Goal: Transaction & Acquisition: Purchase product/service

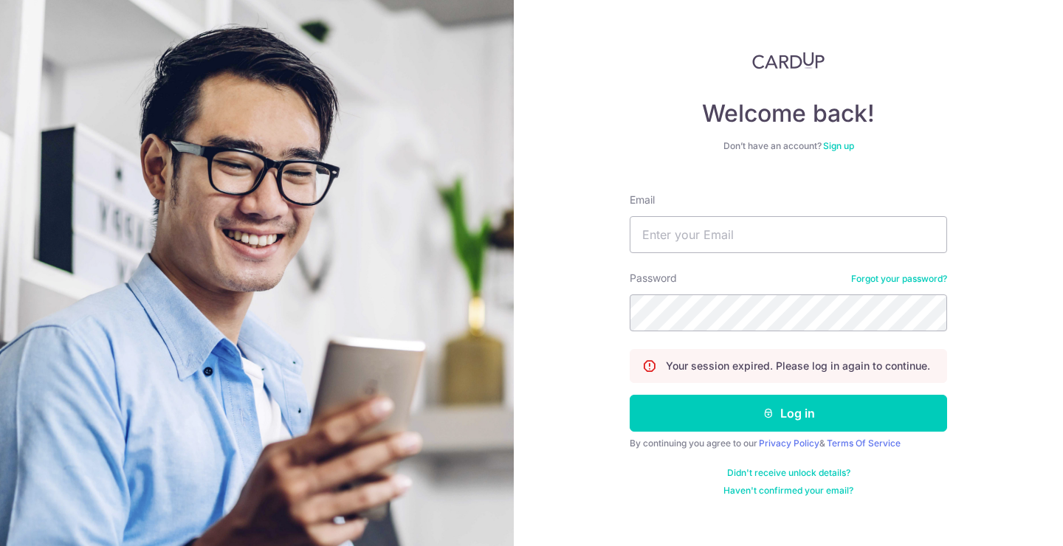
click at [707, 244] on input "Email" at bounding box center [787, 234] width 317 height 37
type input "[EMAIL_ADDRESS][DOMAIN_NAME]"
click at [629, 395] on button "Log in" at bounding box center [787, 413] width 317 height 37
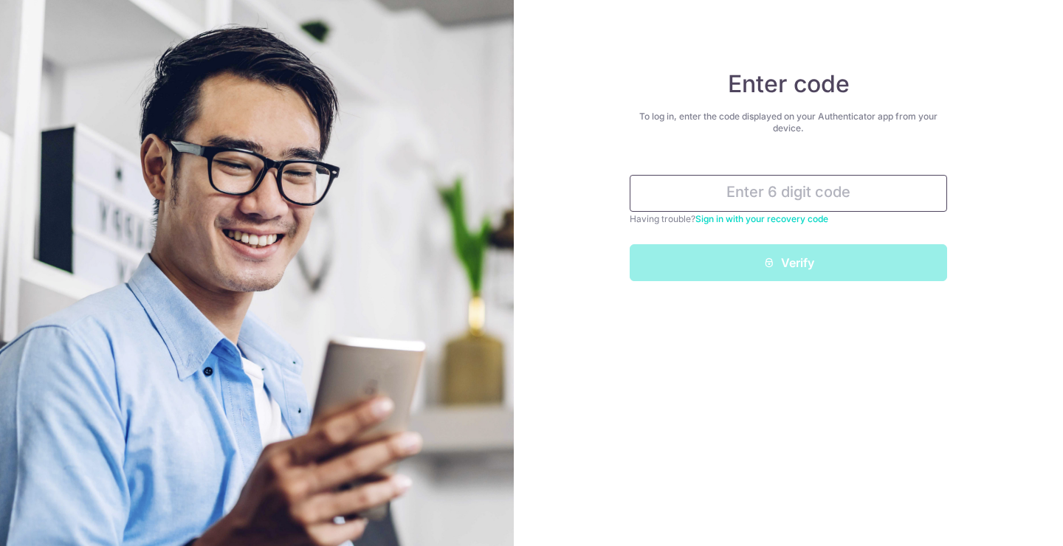
click at [797, 188] on input "text" at bounding box center [787, 193] width 317 height 37
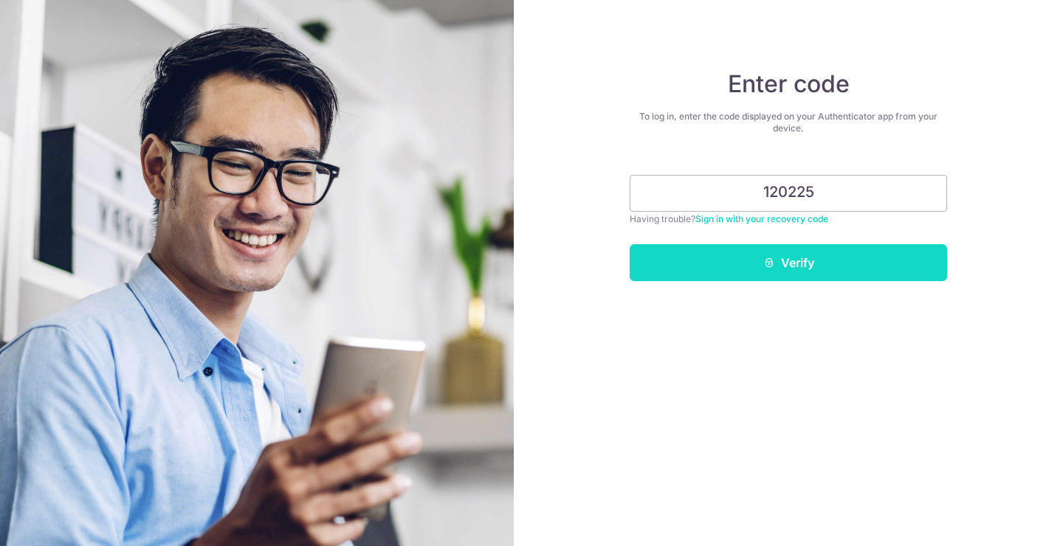
type input "120225"
click at [815, 256] on button "Verify" at bounding box center [787, 262] width 317 height 37
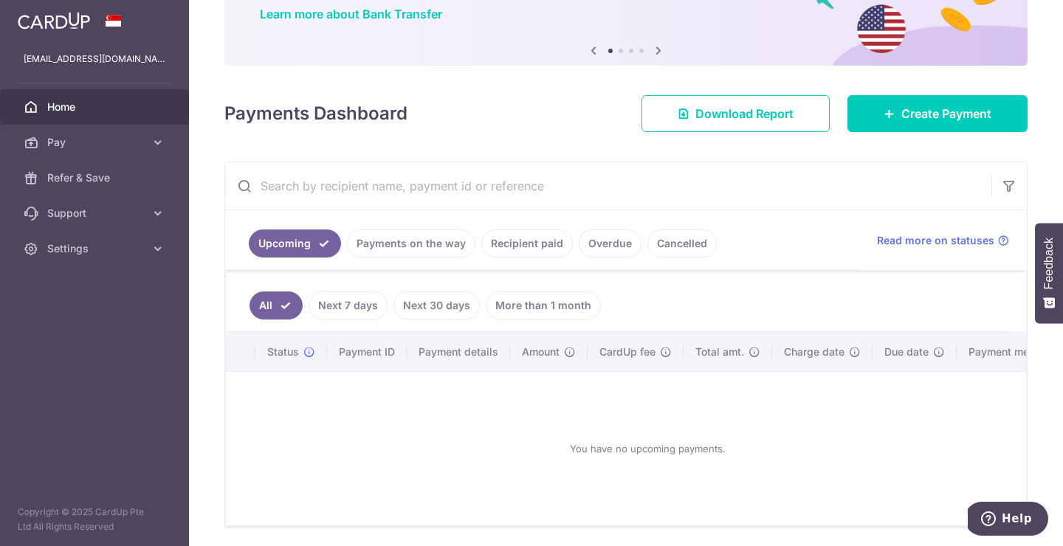
scroll to position [137, 0]
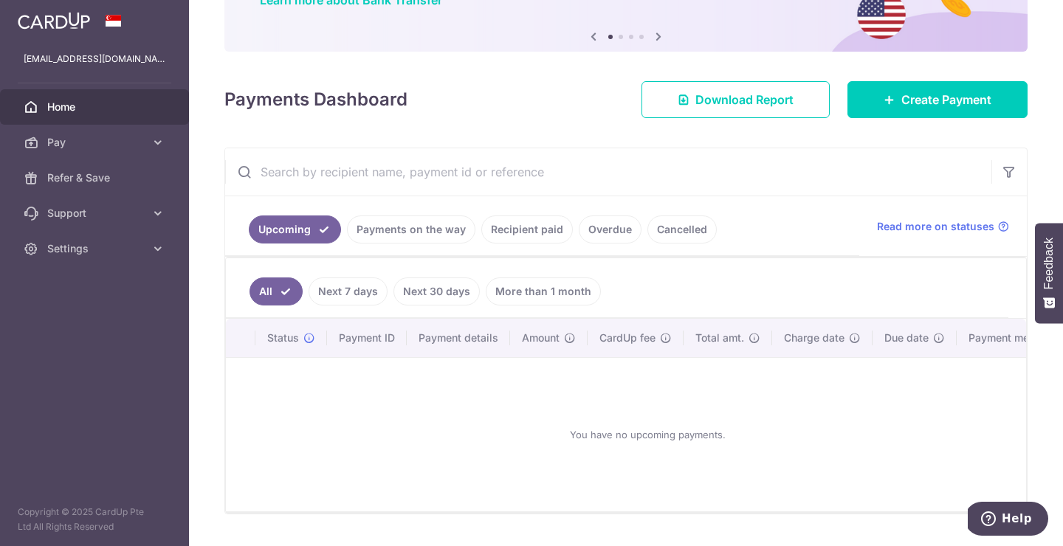
click at [680, 232] on link "Cancelled" at bounding box center [681, 229] width 69 height 28
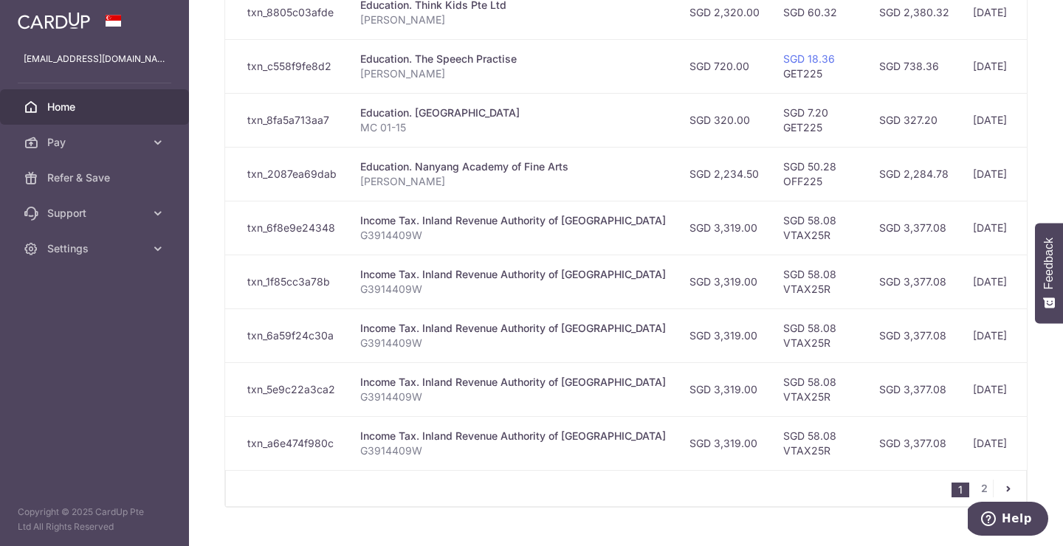
scroll to position [532, 0]
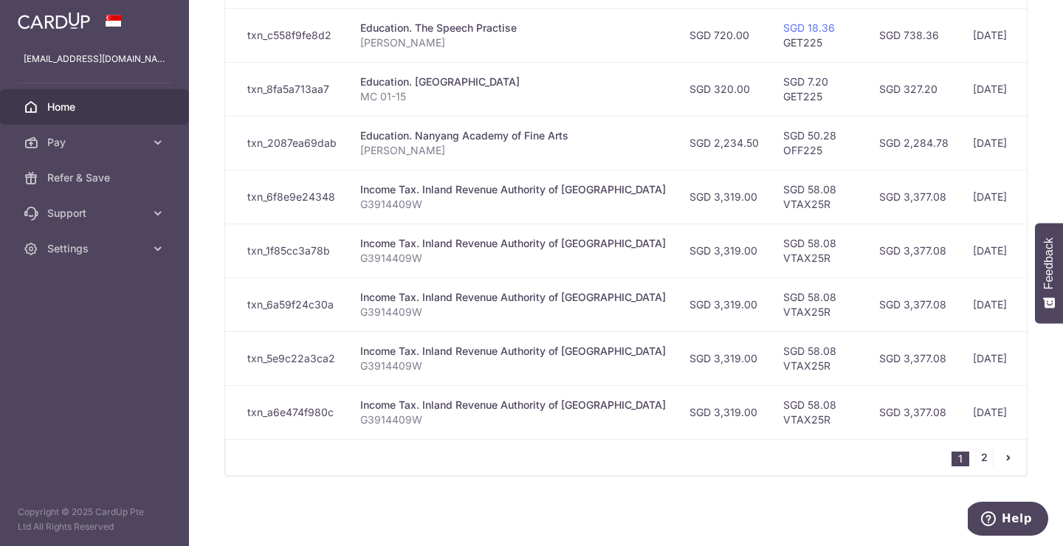
click at [983, 462] on link "2" at bounding box center [984, 458] width 18 height 18
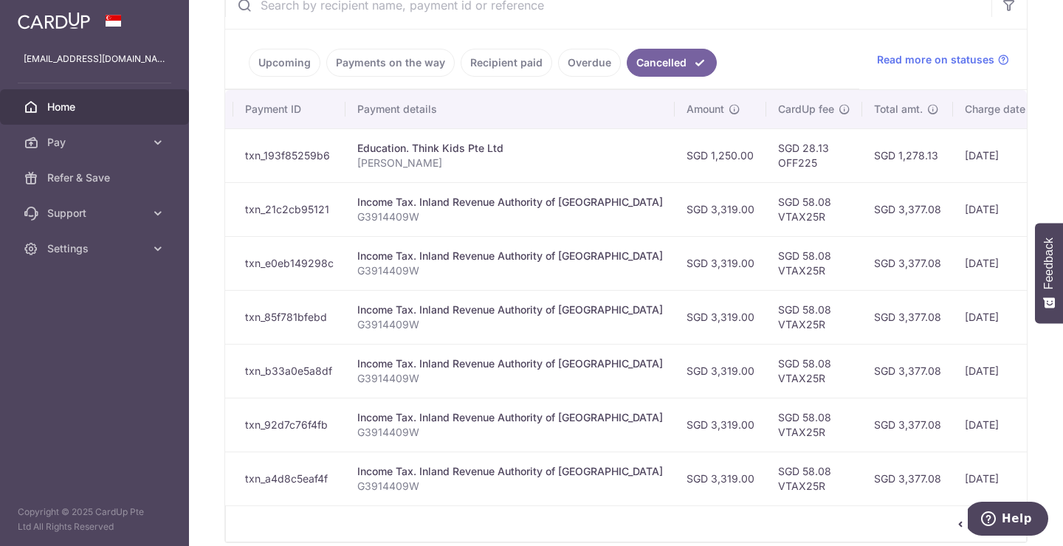
scroll to position [0, 173]
click at [563, 164] on p "Andre Vandewiele" at bounding box center [505, 163] width 306 height 15
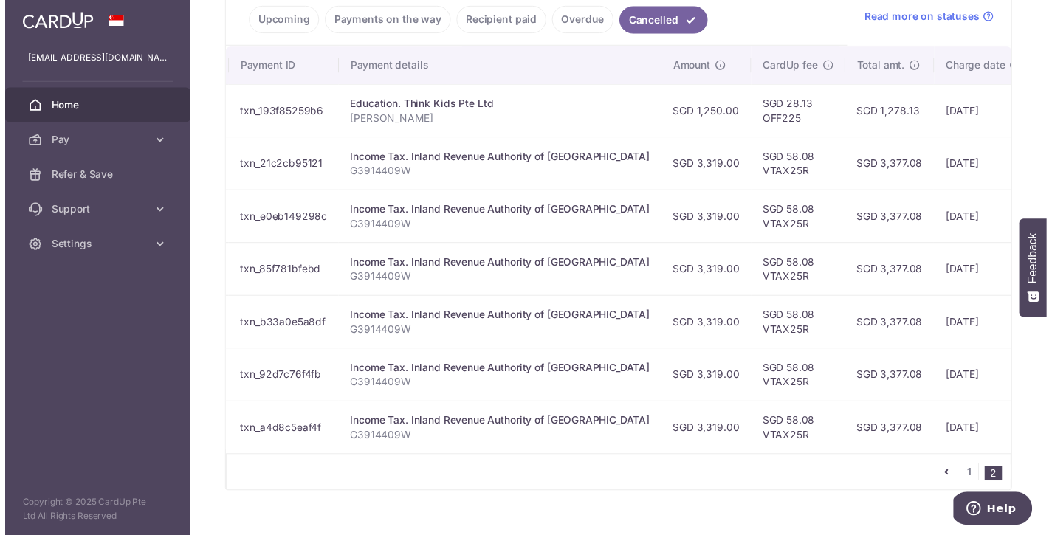
scroll to position [370, 0]
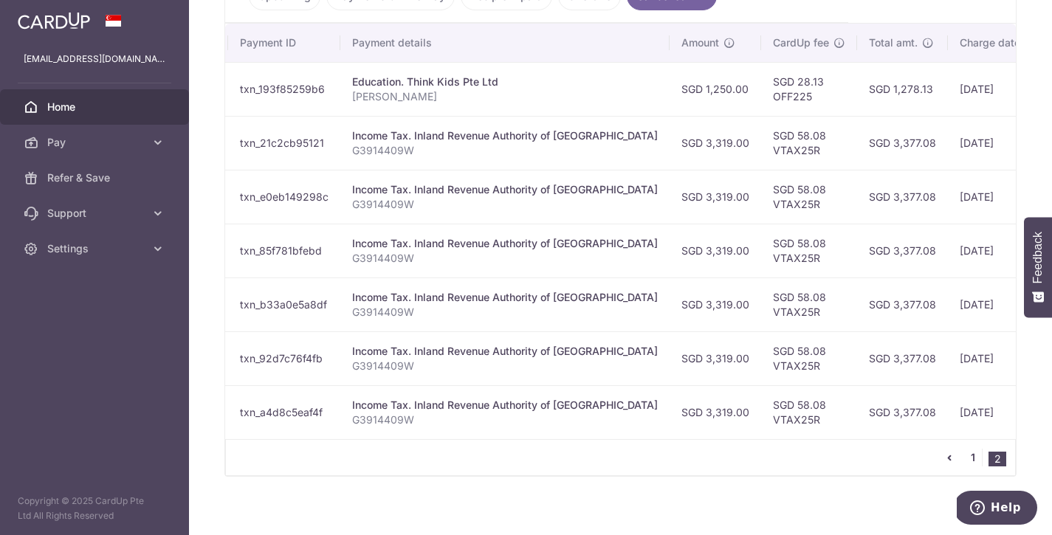
click at [971, 455] on link "1" at bounding box center [973, 458] width 18 height 18
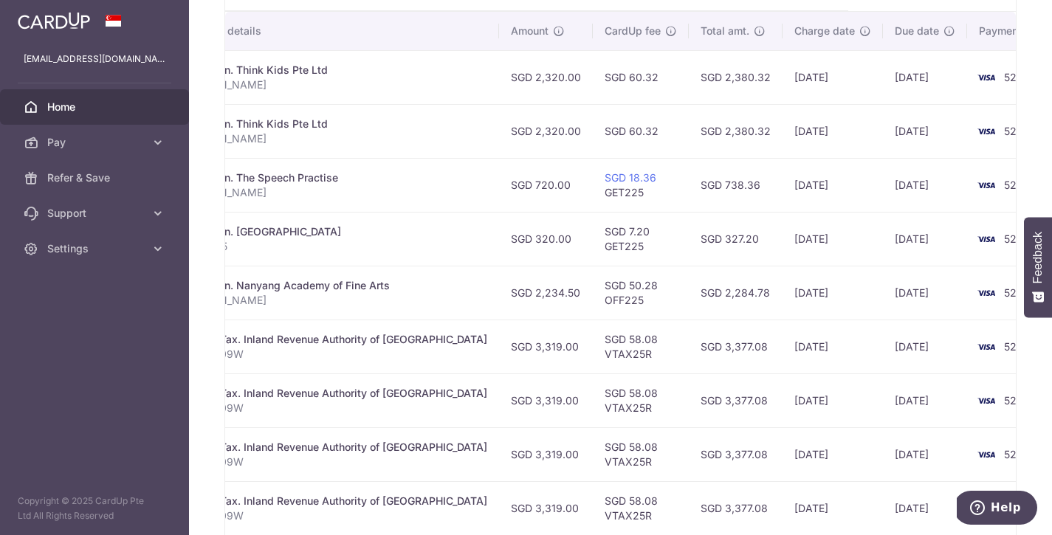
scroll to position [543, 0]
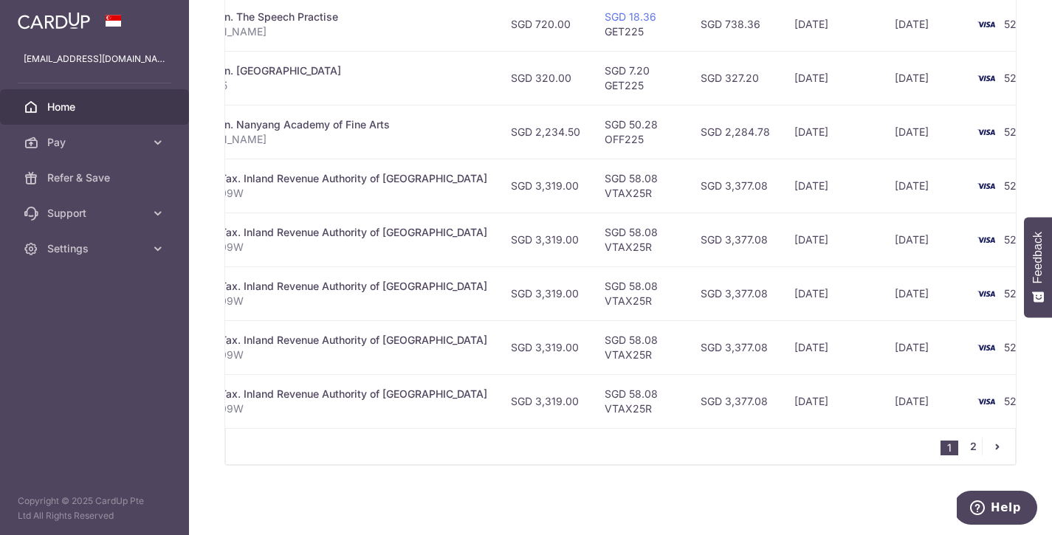
click at [974, 443] on link "2" at bounding box center [973, 447] width 18 height 18
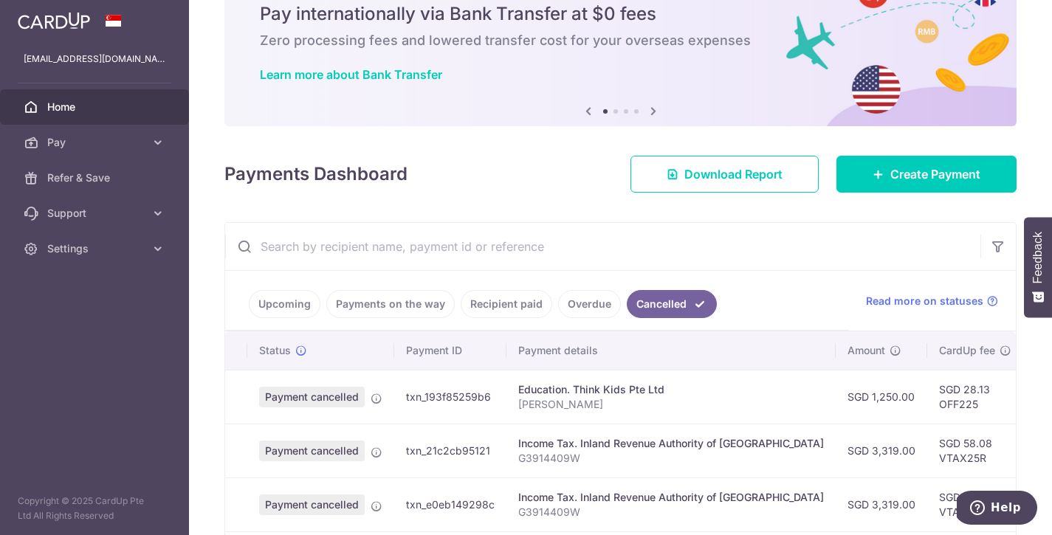
scroll to position [0, 4]
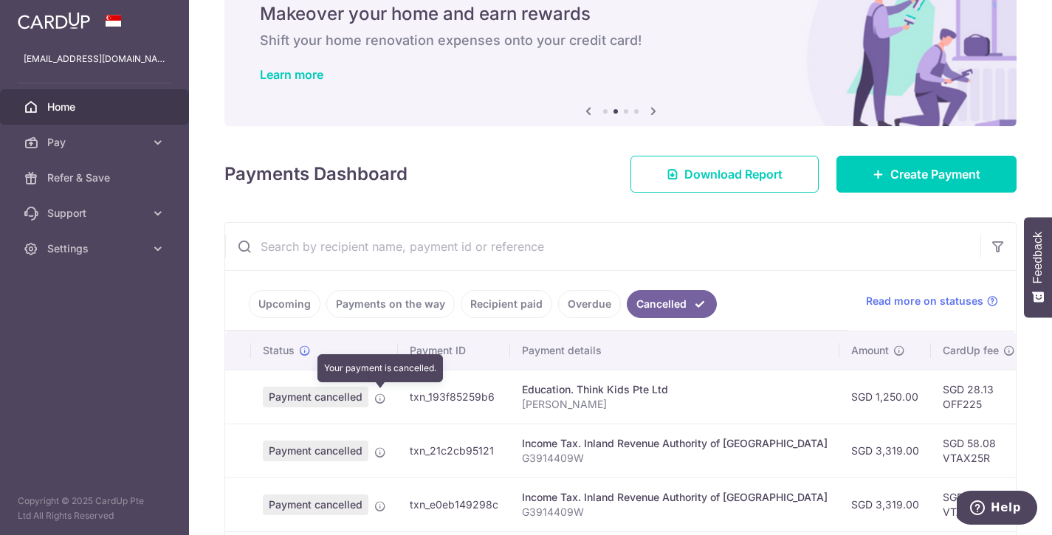
click at [378, 396] on icon at bounding box center [380, 399] width 12 height 12
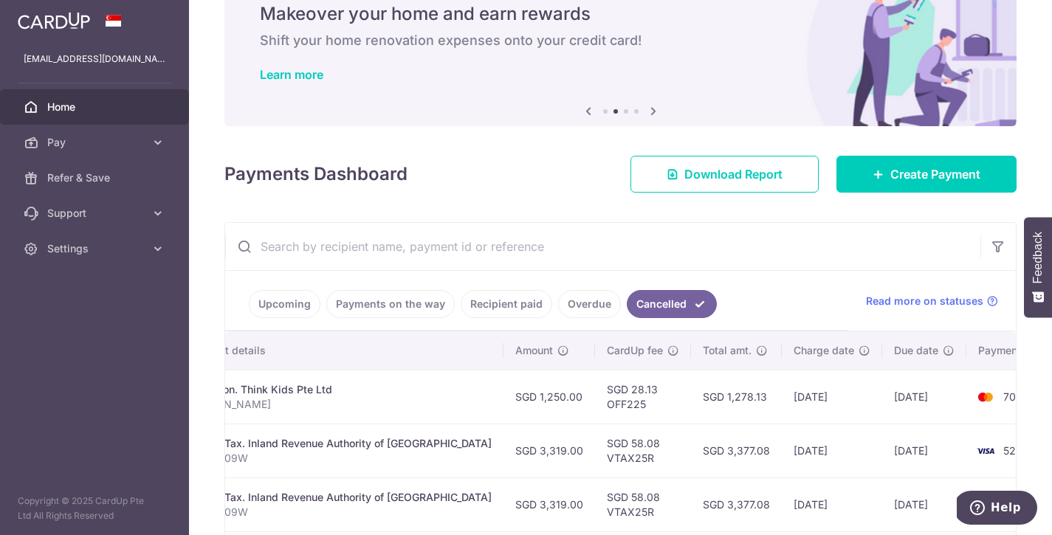
scroll to position [0, 0]
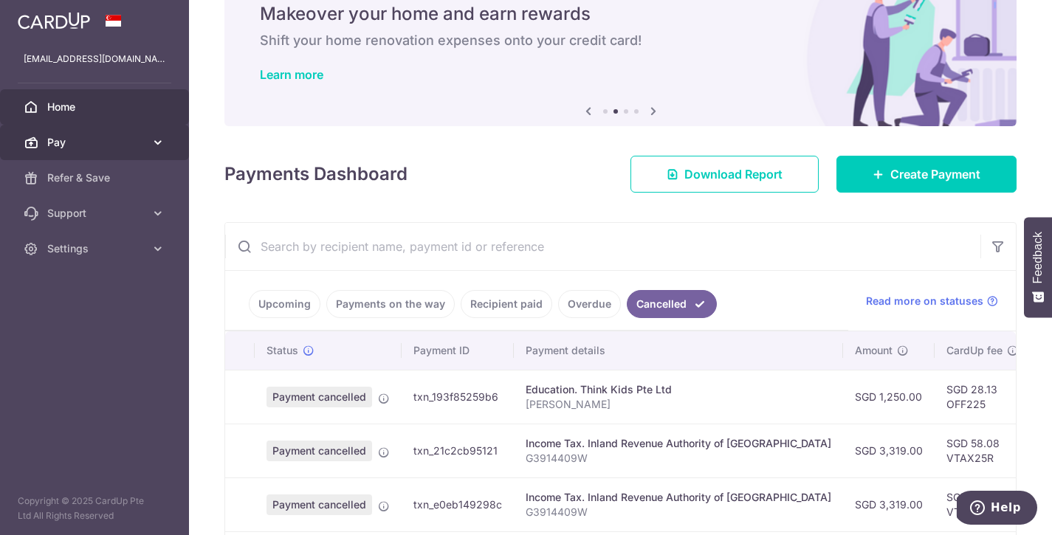
click at [144, 134] on link "Pay" at bounding box center [94, 142] width 189 height 35
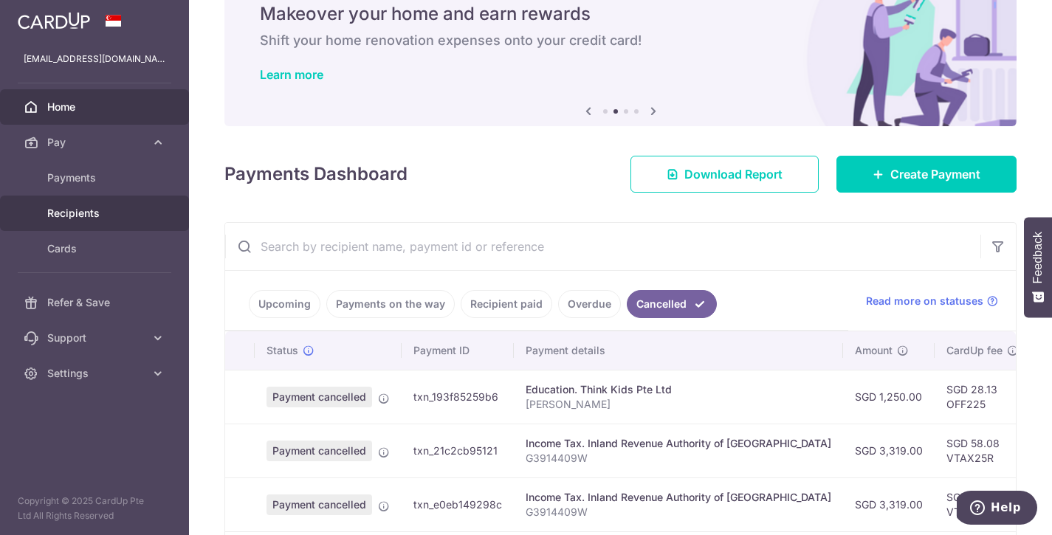
click at [83, 213] on span "Recipients" at bounding box center [95, 213] width 97 height 15
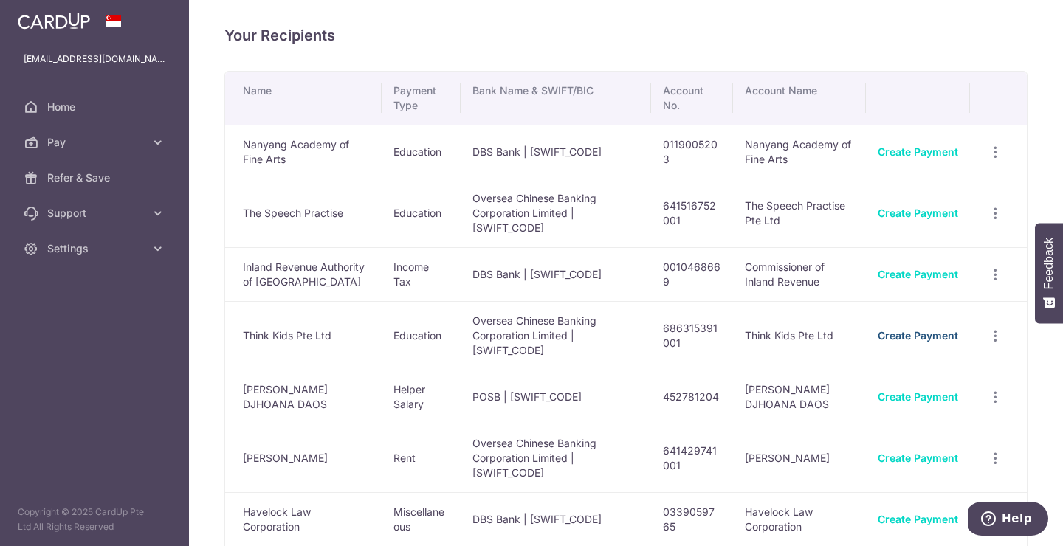
click at [923, 342] on link "Create Payment" at bounding box center [917, 335] width 80 height 13
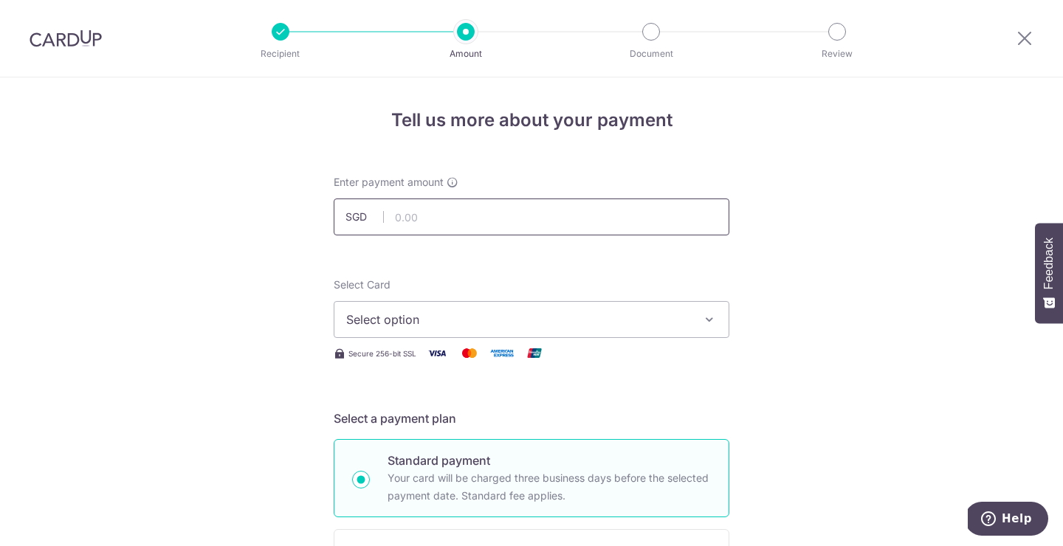
click at [455, 213] on input "text" at bounding box center [532, 217] width 396 height 37
type input "1,250.00"
click at [378, 325] on span "Select option" at bounding box center [518, 320] width 344 height 18
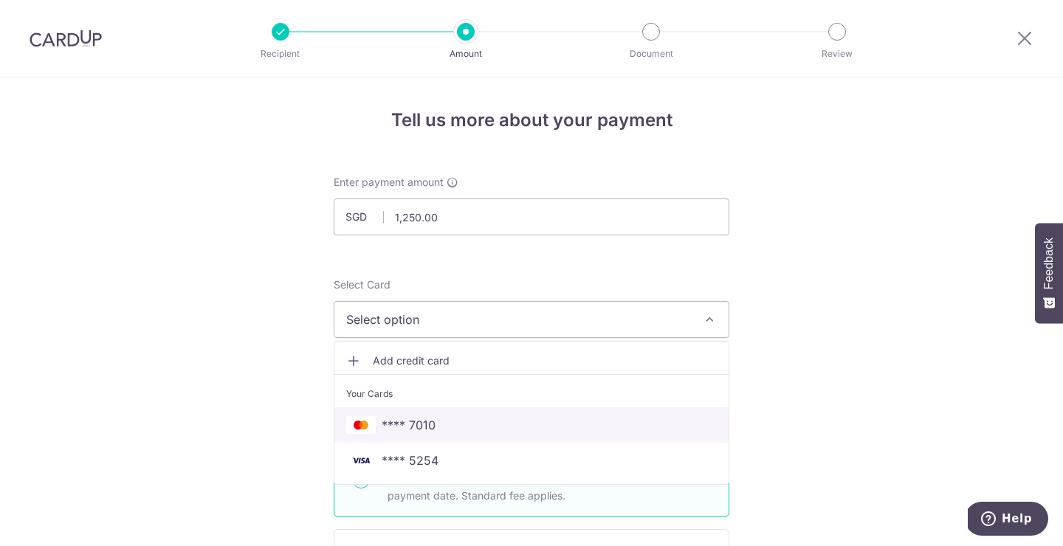
click at [412, 427] on span "**** 7010" at bounding box center [409, 425] width 54 height 18
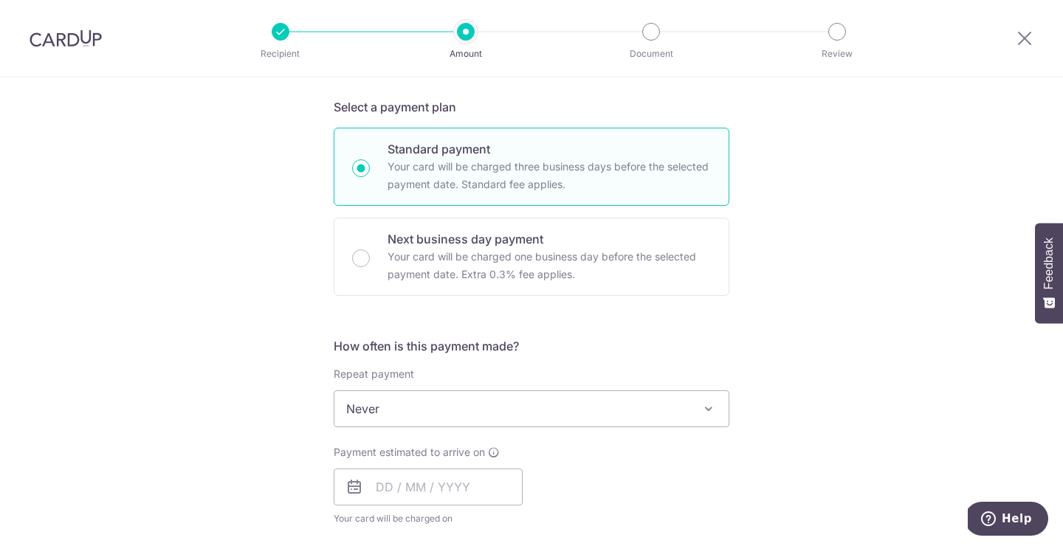
scroll to position [401, 0]
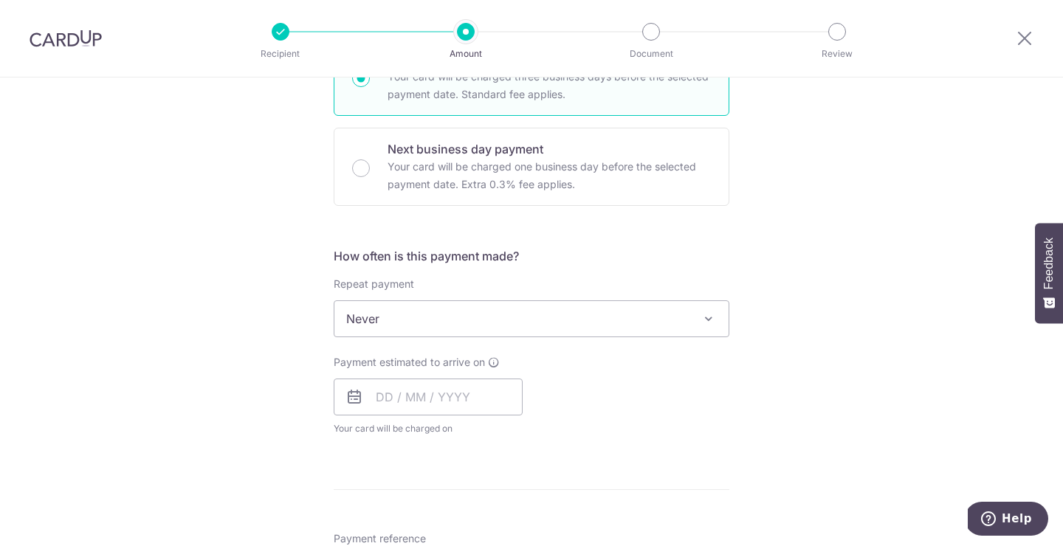
click at [401, 318] on span "Never" at bounding box center [531, 318] width 394 height 35
click at [388, 395] on input "text" at bounding box center [428, 397] width 189 height 37
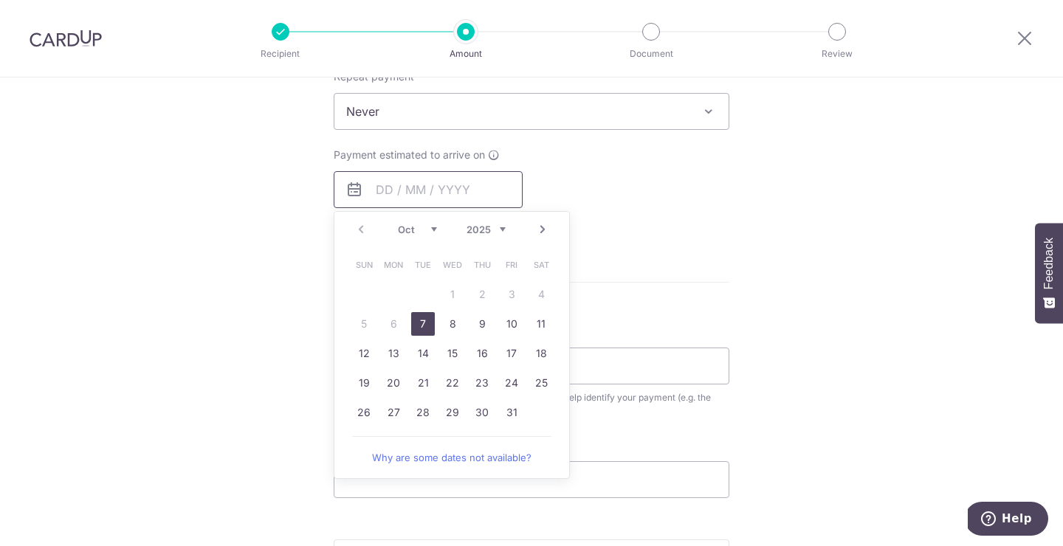
scroll to position [620, 0]
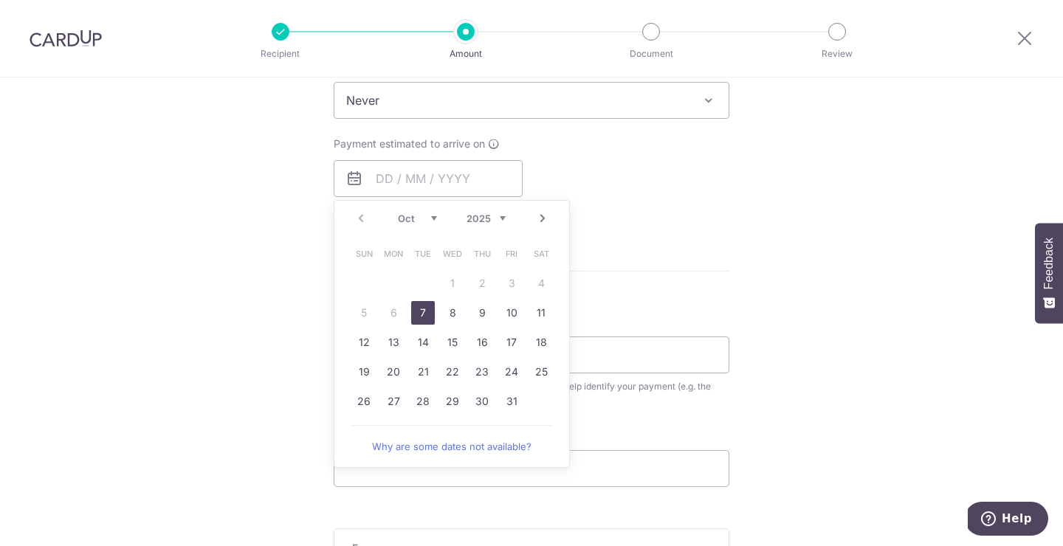
click at [420, 308] on link "7" at bounding box center [423, 313] width 24 height 24
type input "07/10/2025"
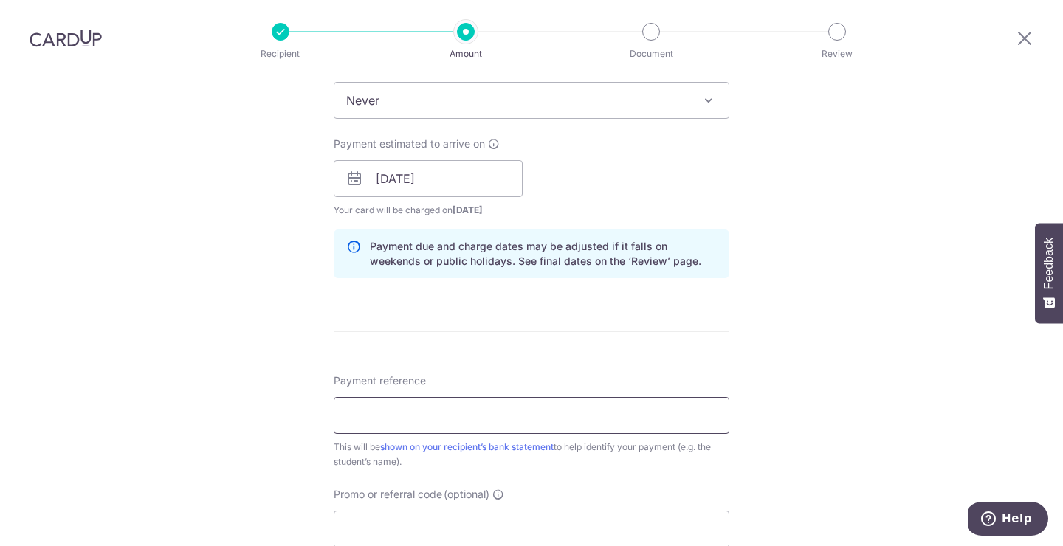
click at [427, 405] on input "Payment reference" at bounding box center [532, 415] width 396 height 37
type input "Andre Vandewiele"
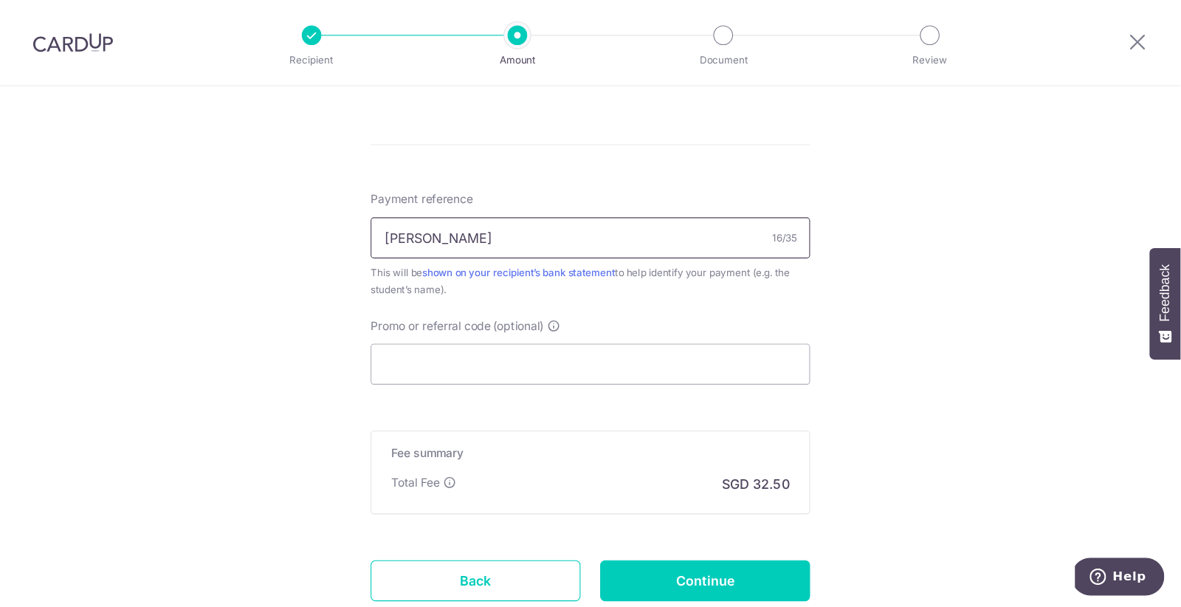
scroll to position [824, 0]
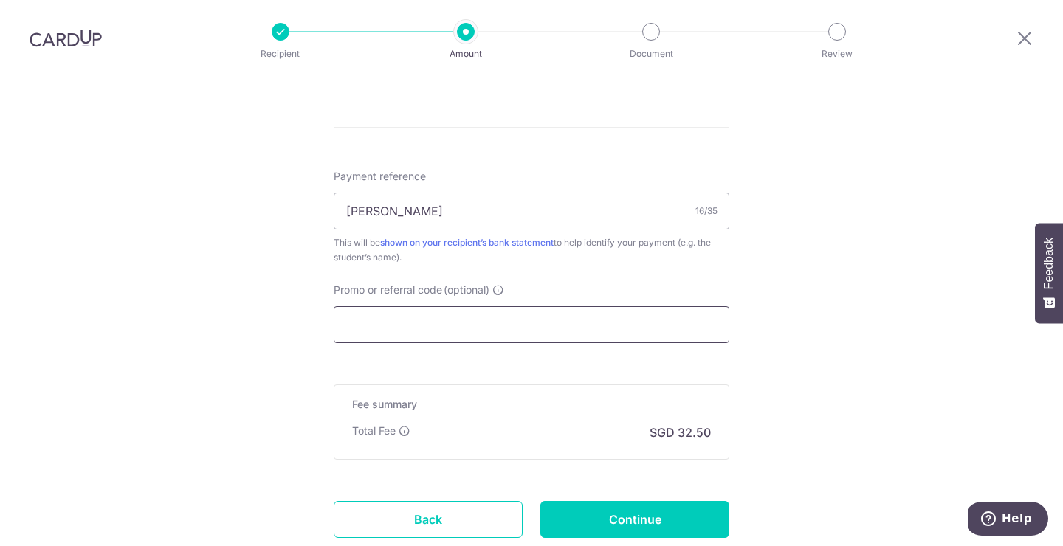
click at [365, 317] on input "Promo or referral code (optional)" at bounding box center [532, 324] width 396 height 37
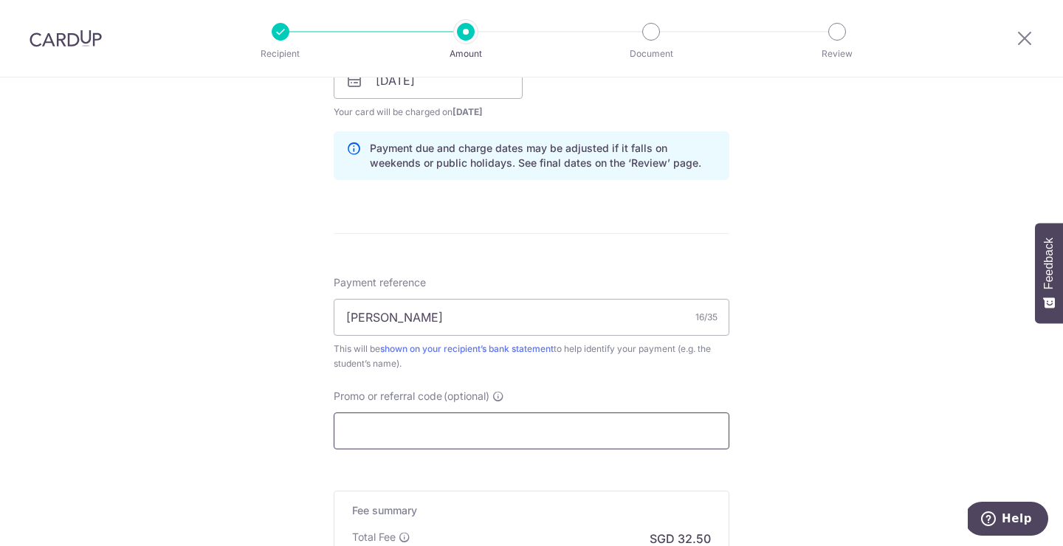
scroll to position [821, 0]
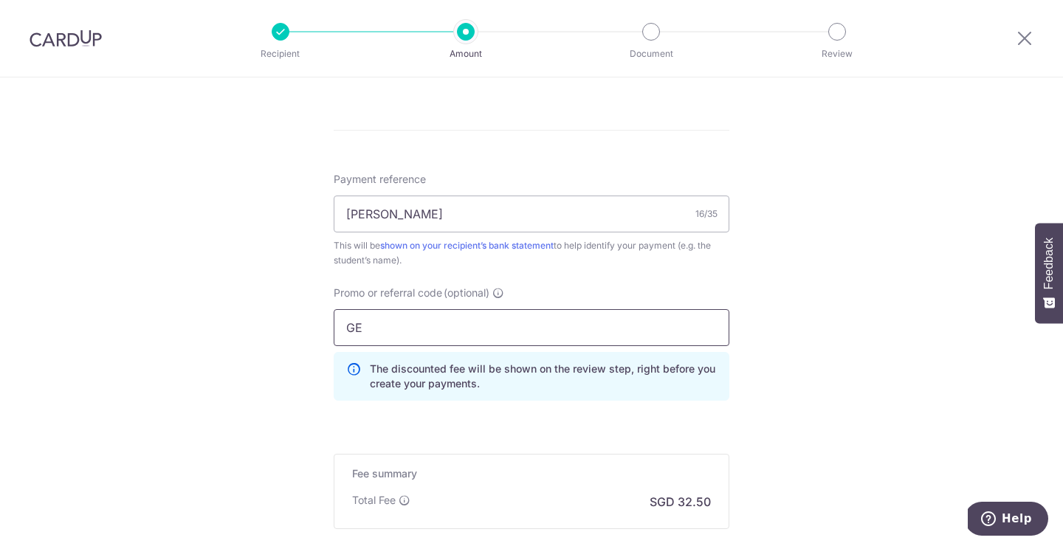
type input "G"
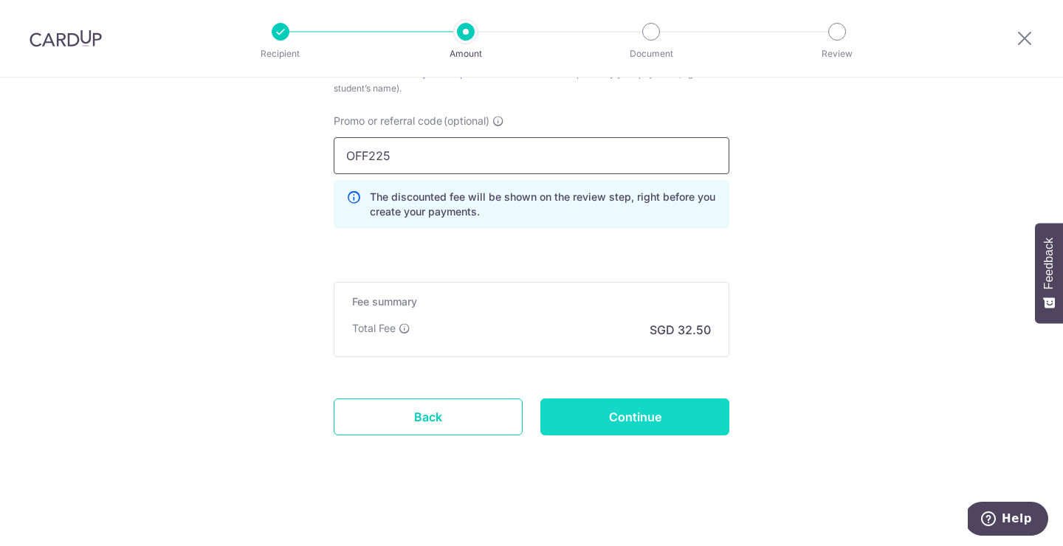
type input "OFF225"
click at [611, 416] on input "Continue" at bounding box center [634, 416] width 189 height 37
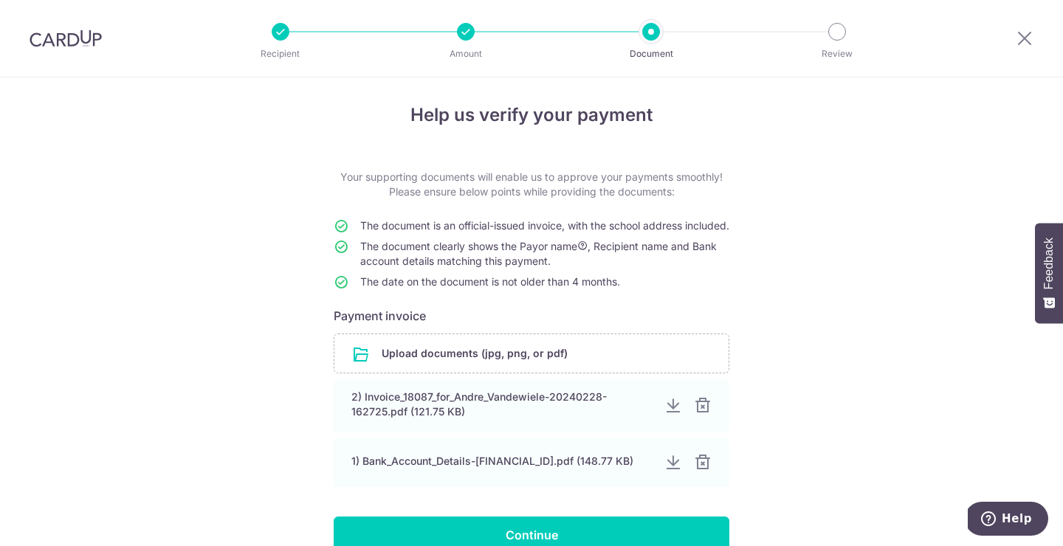
scroll to position [117, 0]
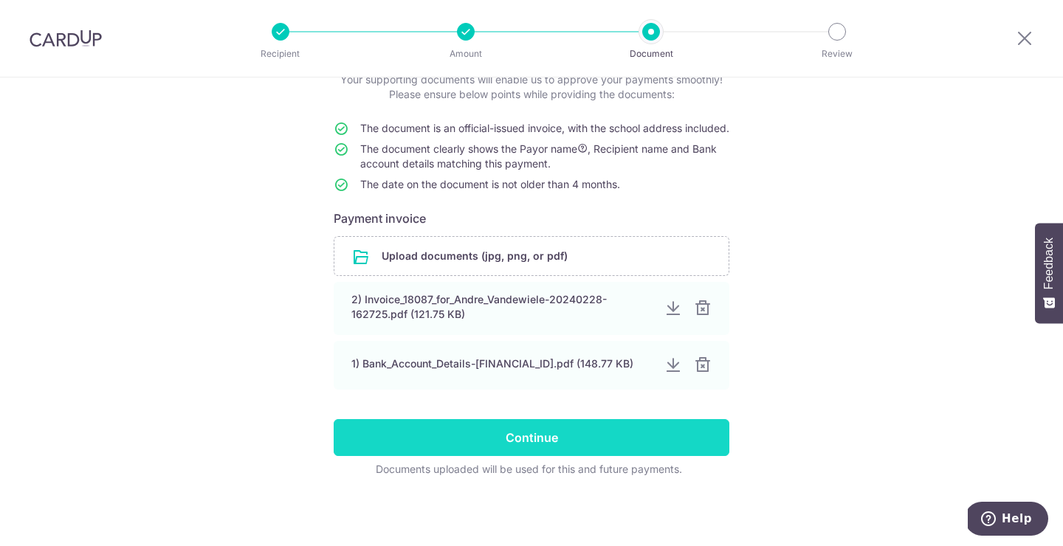
click at [546, 447] on input "Continue" at bounding box center [532, 437] width 396 height 37
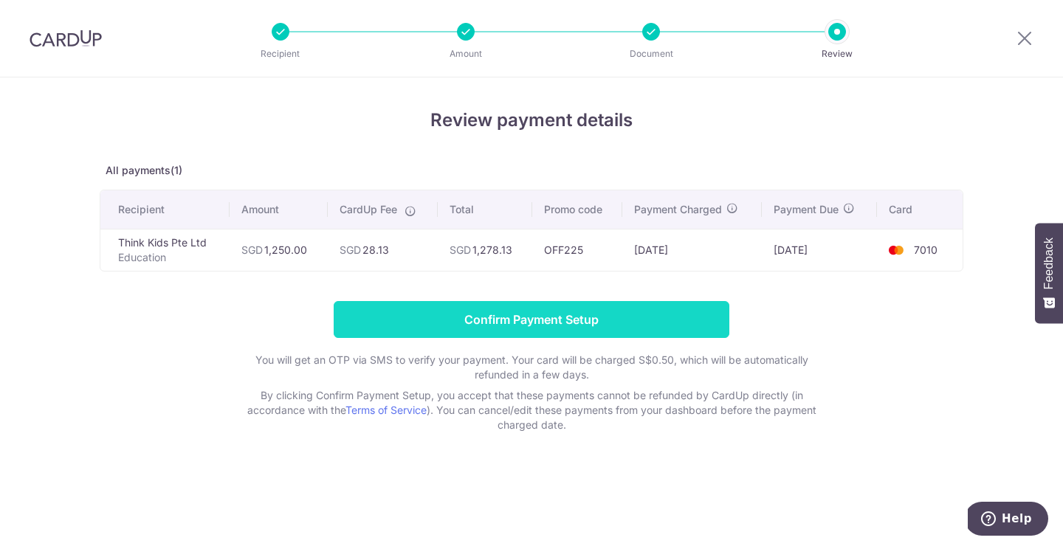
click at [616, 322] on input "Confirm Payment Setup" at bounding box center [532, 319] width 396 height 37
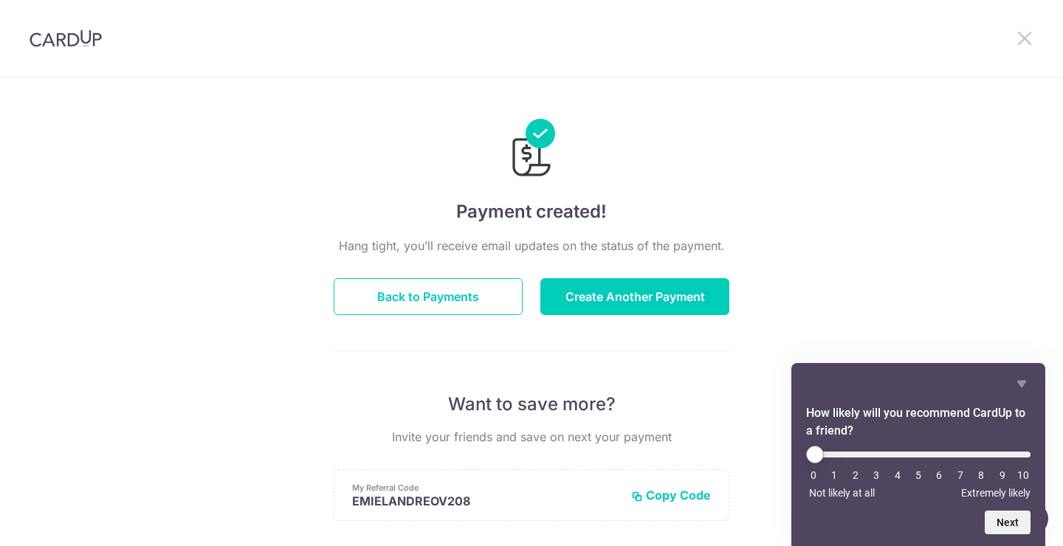
click at [1026, 39] on icon at bounding box center [1024, 38] width 18 height 18
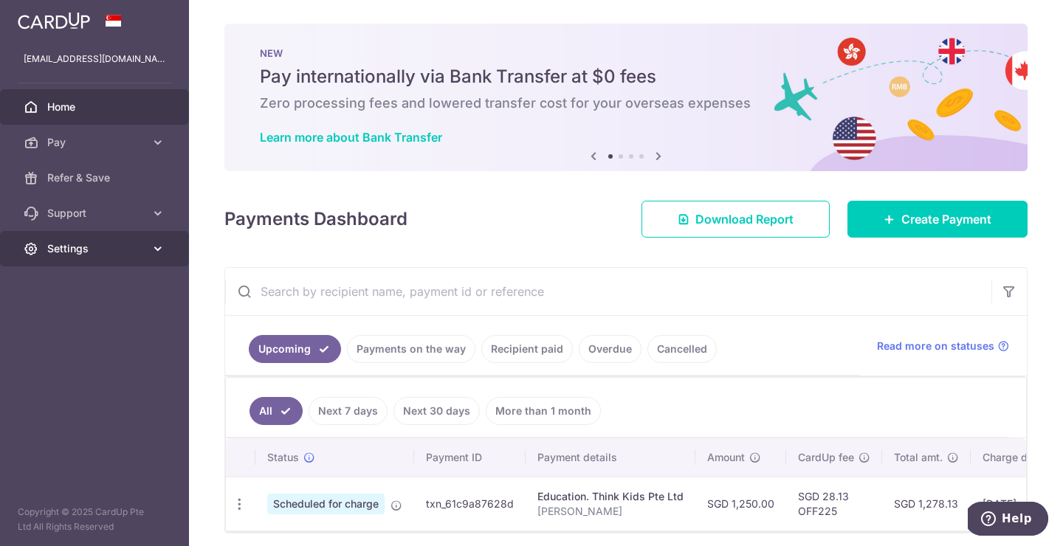
click at [156, 252] on icon at bounding box center [158, 248] width 15 height 15
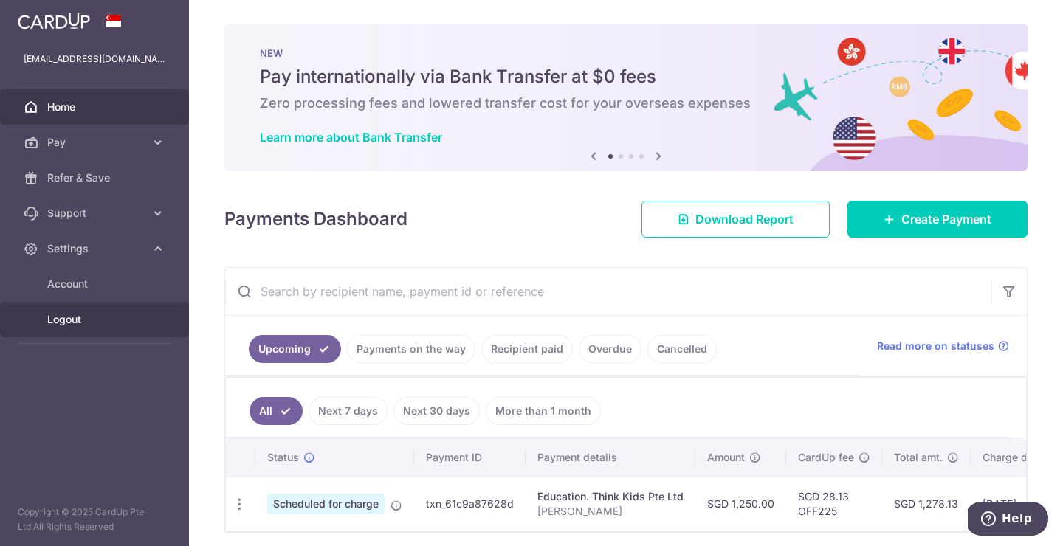
click at [76, 318] on span "Logout" at bounding box center [95, 319] width 97 height 15
